Goal: Information Seeking & Learning: Check status

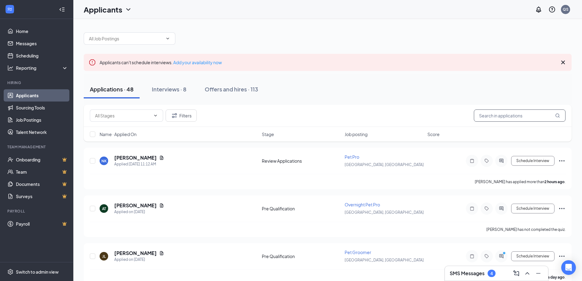
click at [499, 117] on input "text" at bounding box center [520, 115] width 92 height 12
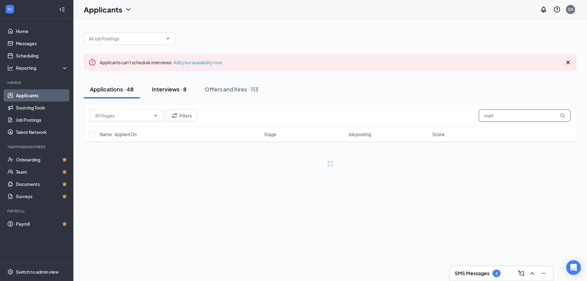
type input "matt"
click at [158, 90] on div "Interviews · 8" at bounding box center [169, 89] width 35 height 8
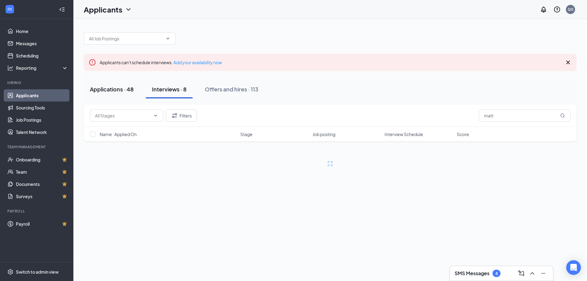
click at [122, 93] on button "Applications · 48" at bounding box center [112, 89] width 56 height 18
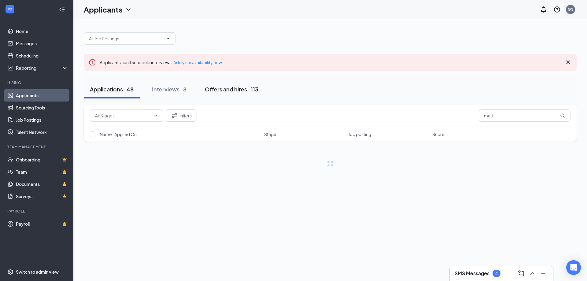
click at [237, 93] on div "Offers and hires · 113" at bounding box center [231, 89] width 53 height 8
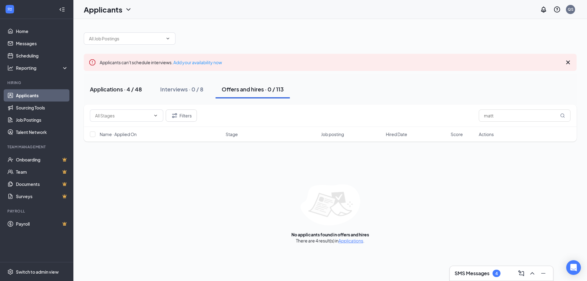
click at [104, 91] on div "Applications · 4 / 48" at bounding box center [116, 89] width 52 height 8
